Goal: Task Accomplishment & Management: Complete application form

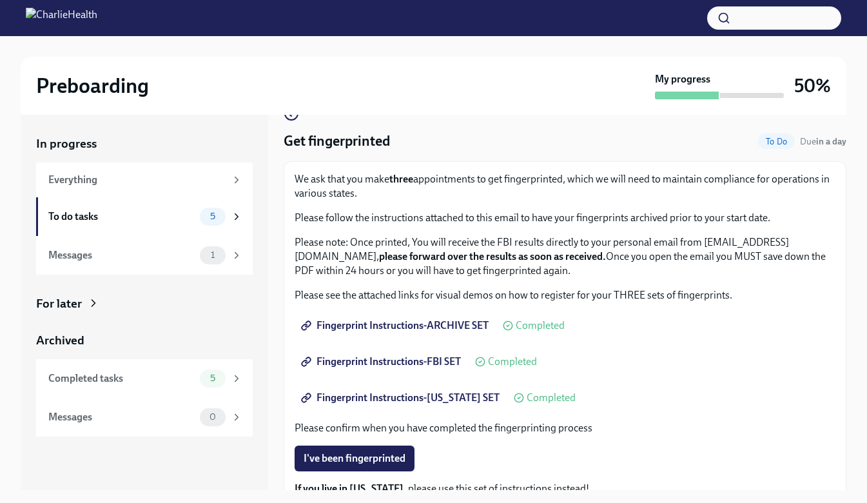
scroll to position [64, 0]
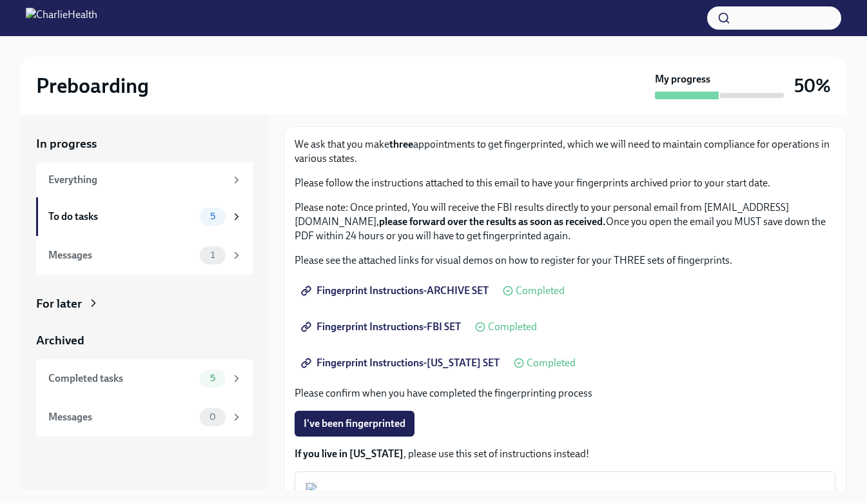
click at [434, 292] on span "Fingerprint Instructions-ARCHIVE SET" at bounding box center [396, 290] width 185 height 13
click at [403, 324] on span "Fingerprint Instructions-FBI SET" at bounding box center [382, 327] width 157 height 13
click at [442, 364] on span "Fingerprint Instructions-[US_STATE] SET" at bounding box center [402, 363] width 196 height 13
click at [75, 222] on div "To do tasks" at bounding box center [121, 217] width 146 height 14
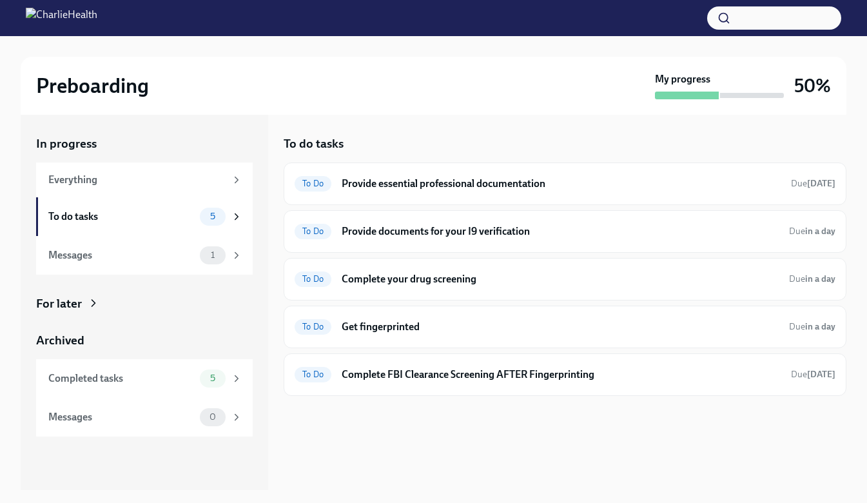
click at [483, 177] on h6 "Provide essential professional documentation" at bounding box center [561, 184] width 439 height 14
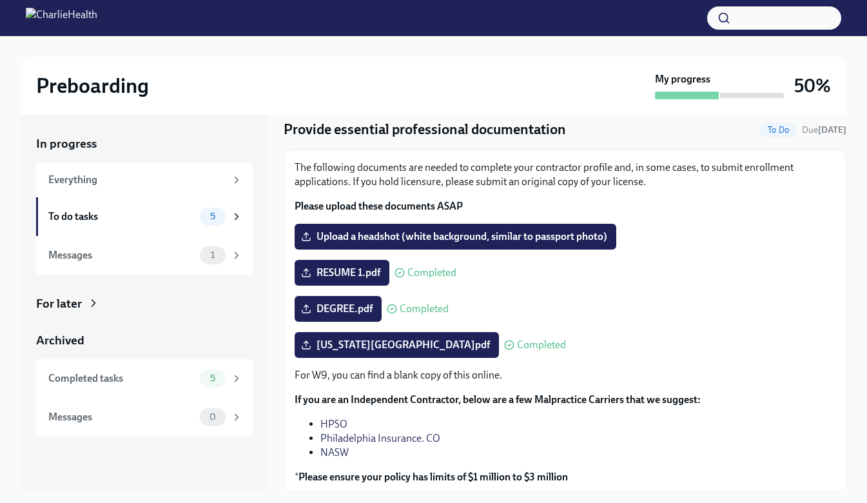
scroll to position [64, 0]
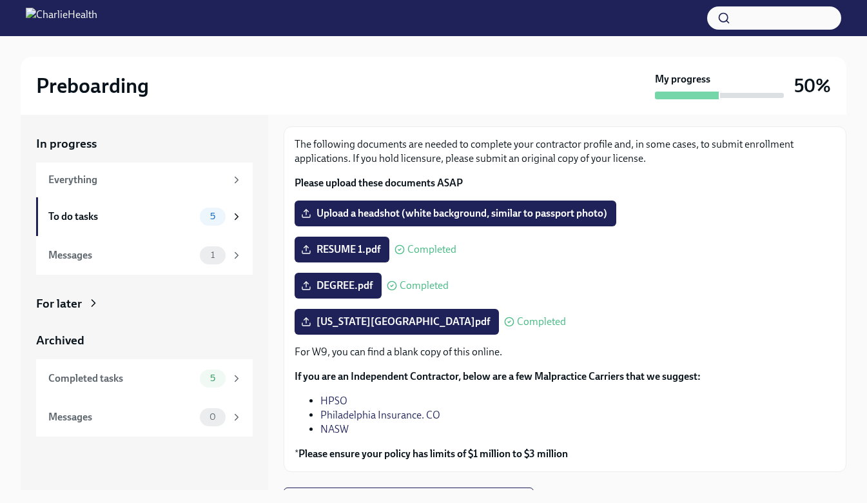
click at [100, 186] on div "Everything" at bounding box center [136, 180] width 177 height 14
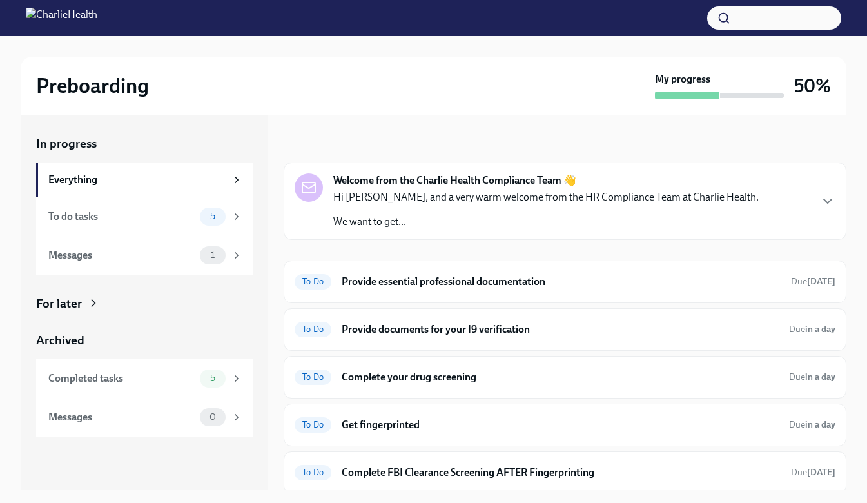
click at [99, 215] on div "To do tasks" at bounding box center [121, 217] width 146 height 14
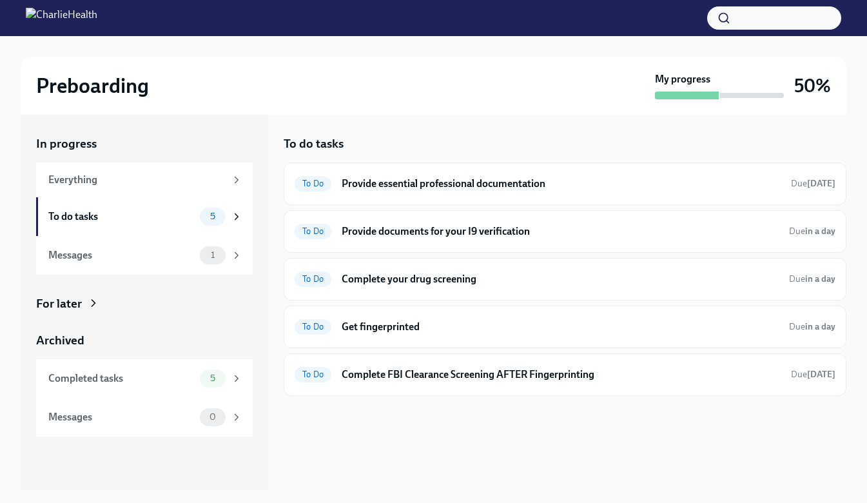
click at [428, 233] on h6 "Provide documents for your I9 verification" at bounding box center [560, 231] width 437 height 14
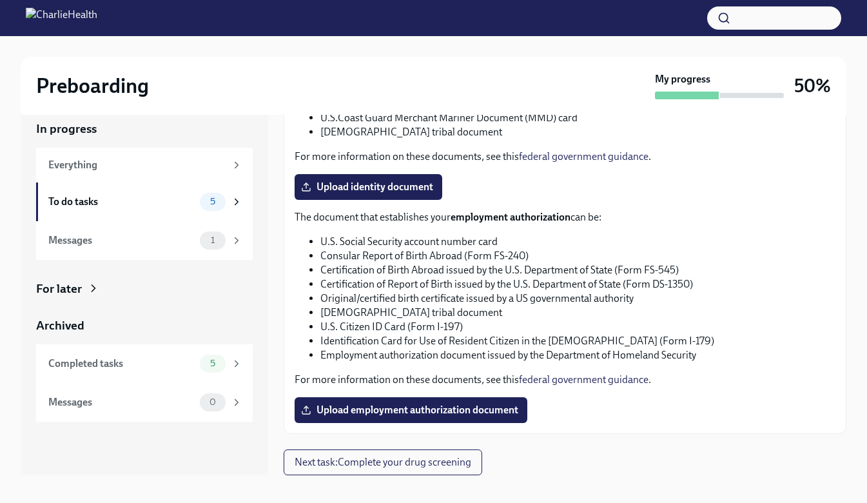
scroll to position [23, 0]
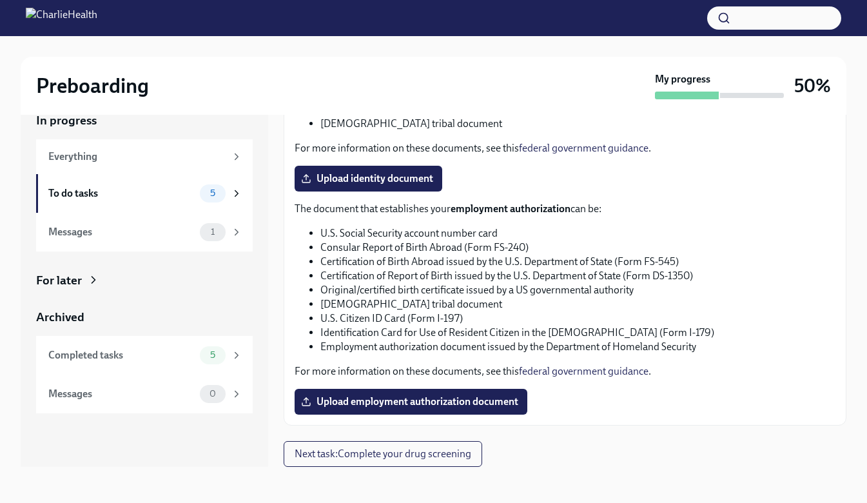
click at [92, 195] on div "To do tasks" at bounding box center [121, 193] width 146 height 14
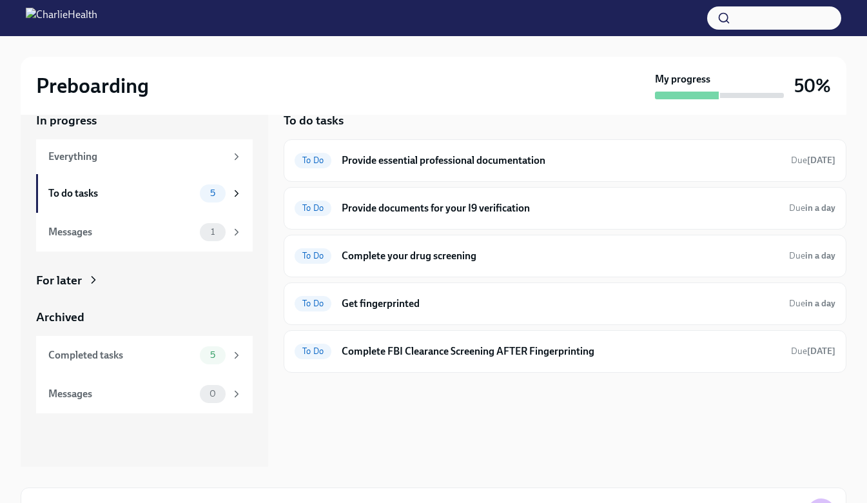
click at [442, 310] on h6 "Get fingerprinted" at bounding box center [560, 304] width 437 height 14
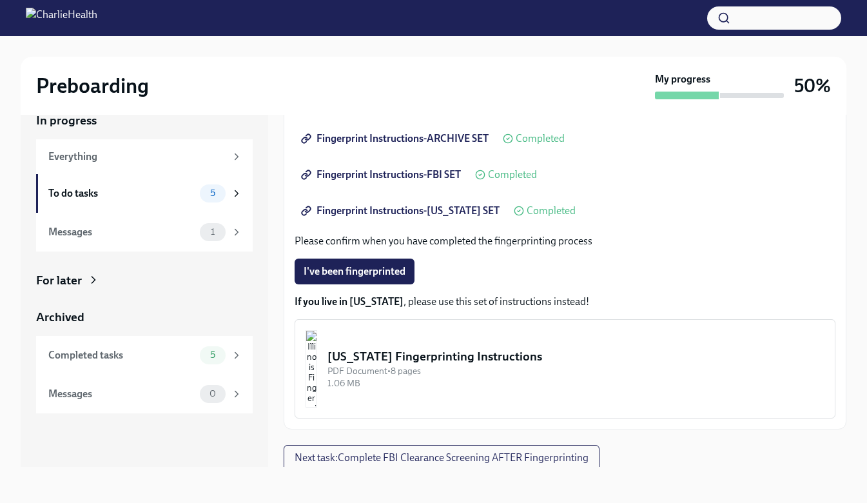
scroll to position [197, 0]
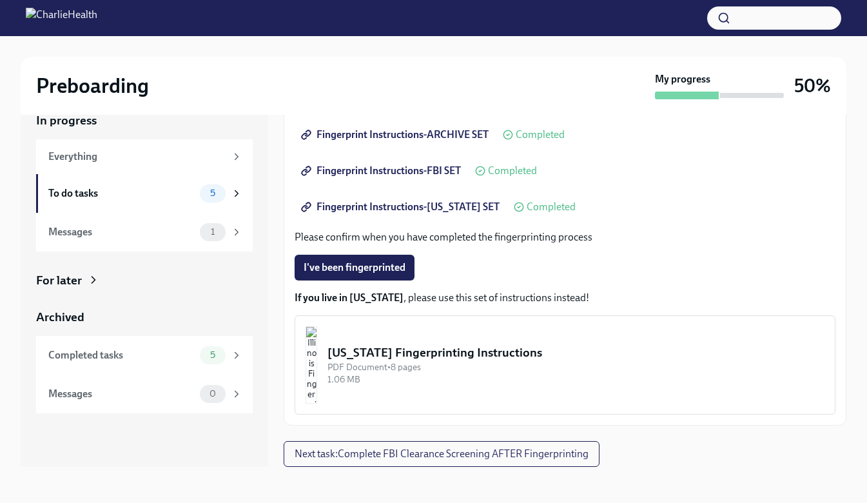
click at [94, 201] on div "To do tasks 5" at bounding box center [145, 193] width 194 height 18
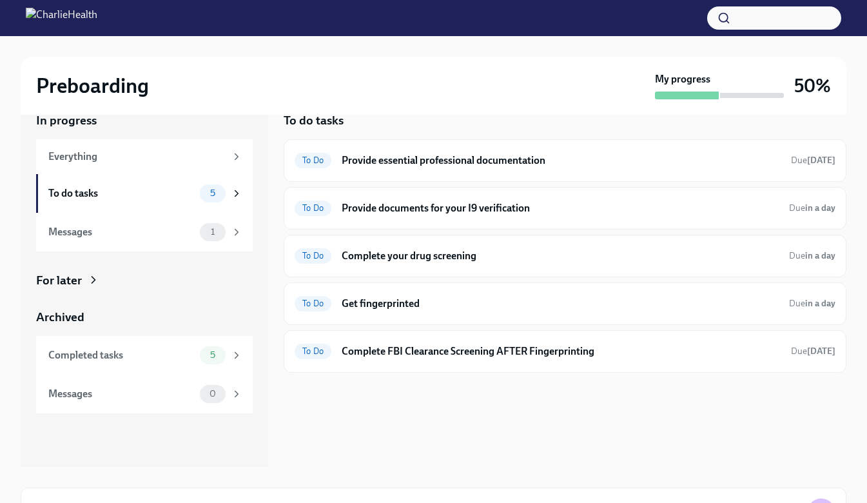
click at [432, 264] on div "To Do Complete your drug screening Due in a day" at bounding box center [565, 256] width 541 height 21
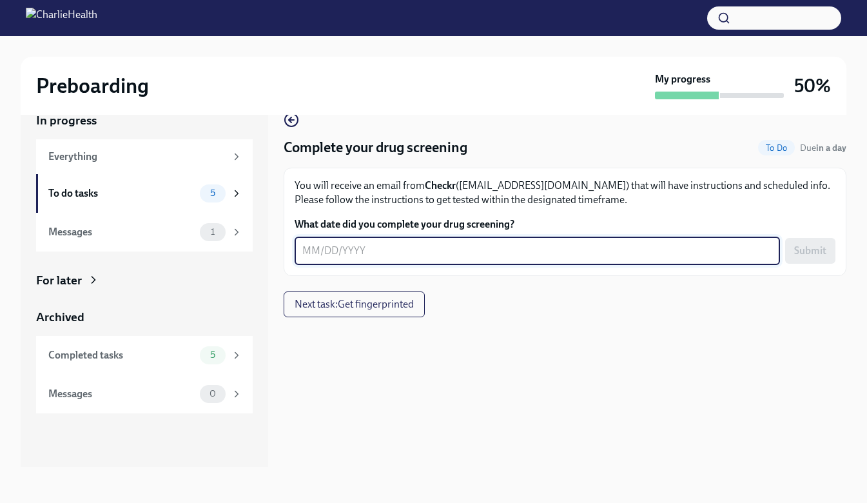
click at [359, 254] on textarea "What date did you complete your drug screening?" at bounding box center [537, 250] width 470 height 15
type textarea "[DATE]"
click at [811, 244] on button "Submit" at bounding box center [811, 251] width 50 height 26
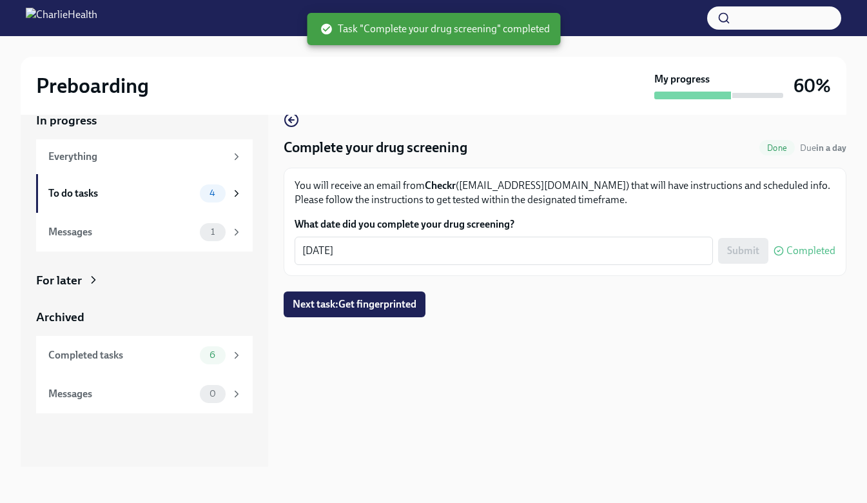
click at [94, 199] on div "To do tasks" at bounding box center [121, 193] width 146 height 14
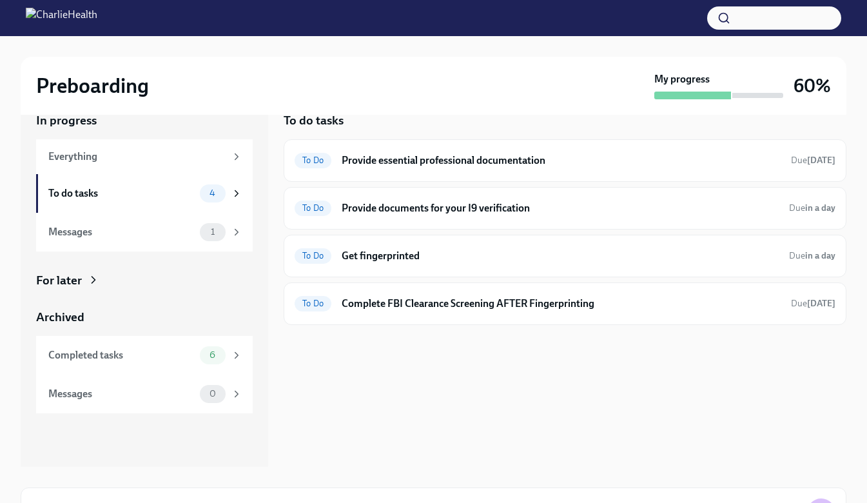
click at [396, 264] on div "To Do Get fingerprinted Due in a day" at bounding box center [565, 256] width 541 height 21
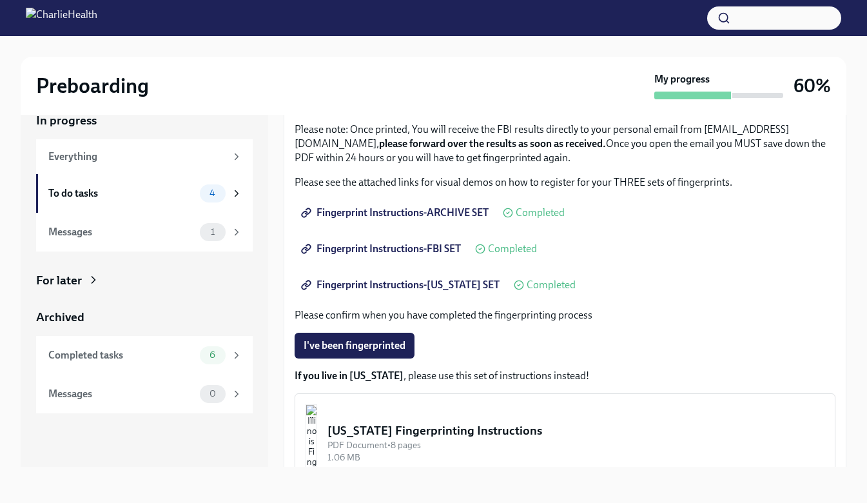
scroll to position [197, 0]
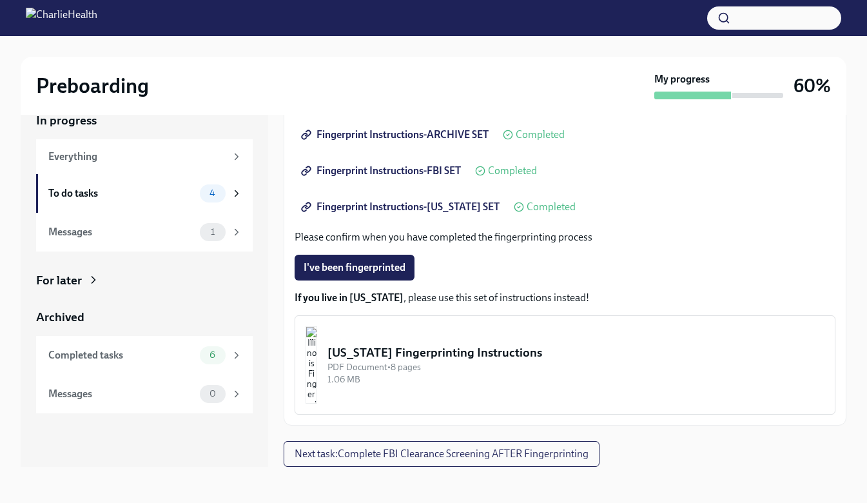
click at [99, 203] on div "To do tasks 4" at bounding box center [144, 193] width 217 height 39
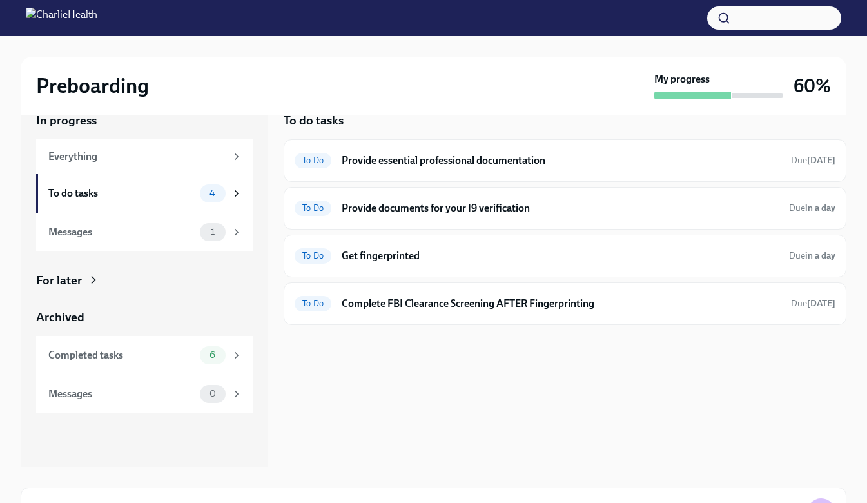
click at [422, 157] on h6 "Provide essential professional documentation" at bounding box center [561, 160] width 439 height 14
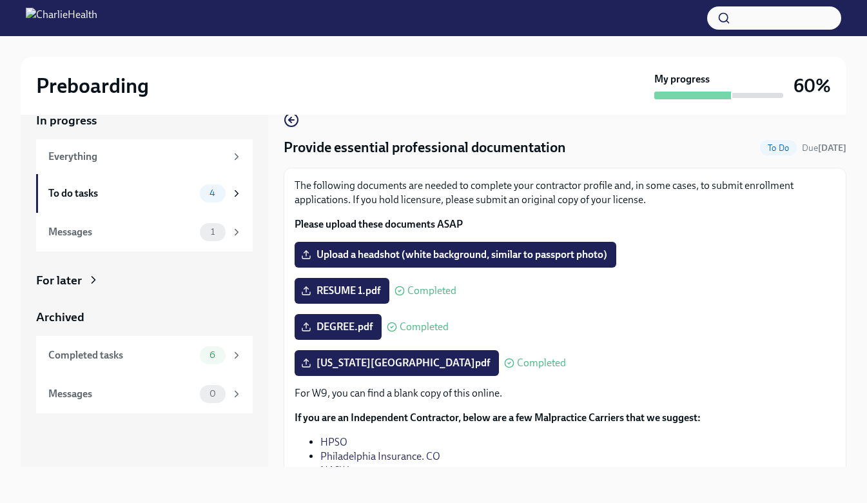
scroll to position [88, 0]
